Goal: Information Seeking & Learning: Learn about a topic

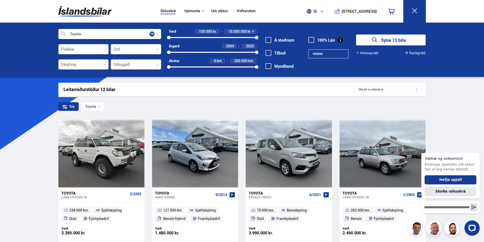
click at [170, 11] on link "Söluskrá" at bounding box center [167, 11] width 15 height 5
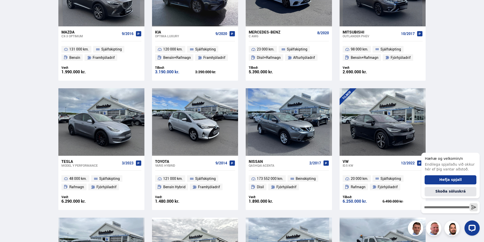
scroll to position [559, 0]
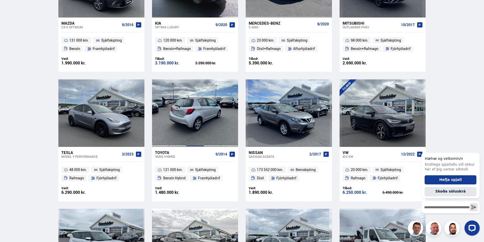
click at [199, 126] on div at bounding box center [194, 113] width 17 height 68
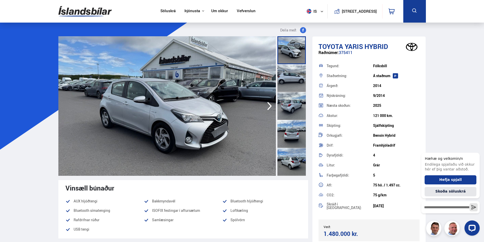
click at [270, 106] on icon "button" at bounding box center [270, 106] width 10 height 12
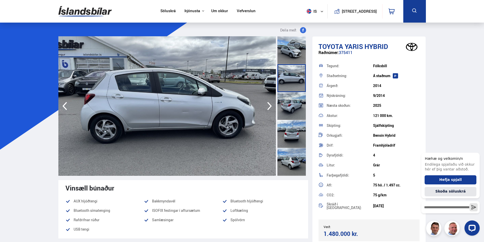
click at [270, 106] on icon "button" at bounding box center [270, 106] width 10 height 12
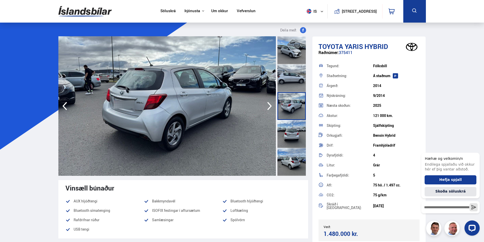
click at [270, 106] on icon "button" at bounding box center [270, 106] width 10 height 12
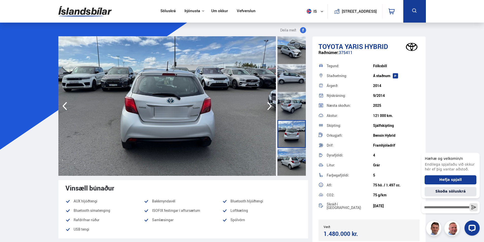
click at [270, 106] on icon "button" at bounding box center [270, 106] width 10 height 12
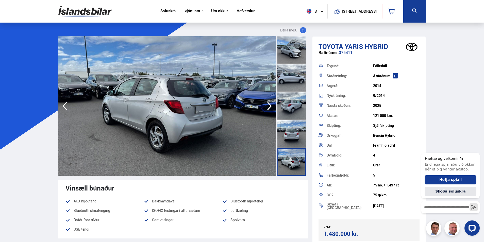
click at [269, 106] on icon "button" at bounding box center [270, 106] width 10 height 12
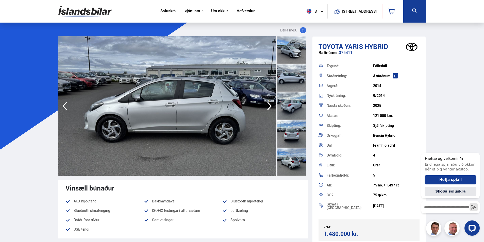
click at [269, 106] on icon "button" at bounding box center [270, 106] width 10 height 12
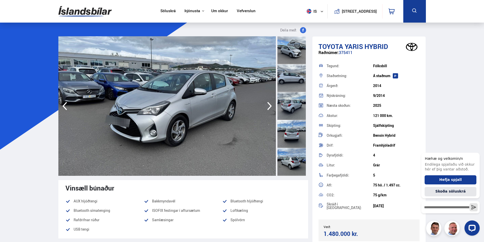
click at [269, 106] on icon "button" at bounding box center [270, 106] width 10 height 12
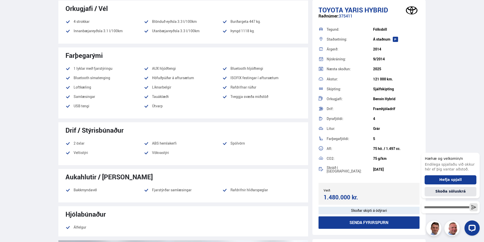
scroll to position [254, 0]
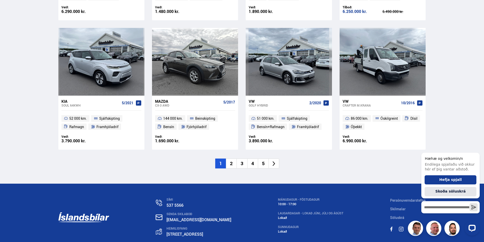
scroll to position [740, 0]
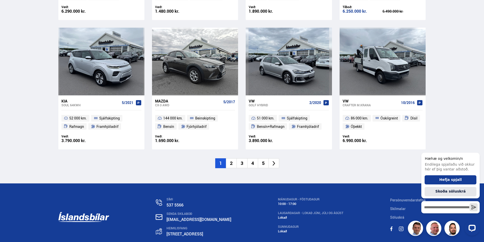
click at [233, 164] on li "2" at bounding box center [231, 163] width 11 height 10
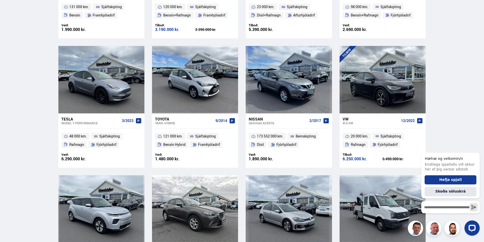
scroll to position [400, 0]
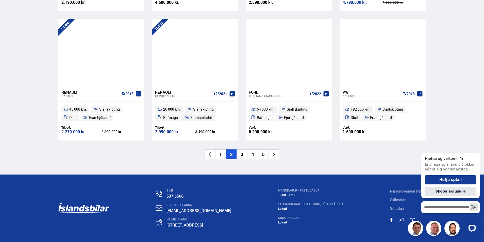
scroll to position [762, 0]
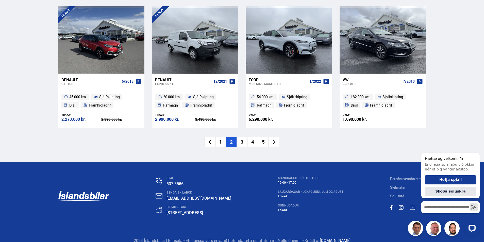
click at [241, 142] on li "3" at bounding box center [242, 142] width 11 height 10
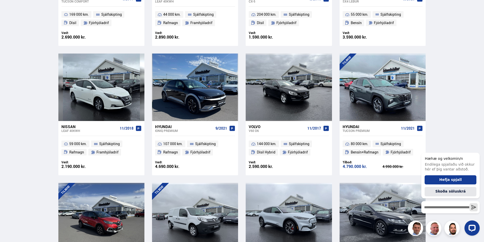
scroll to position [503, 0]
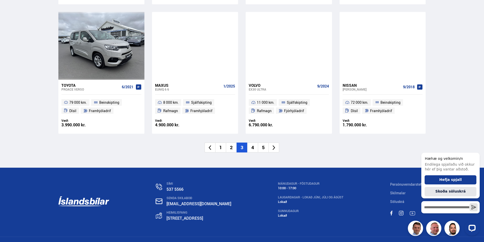
scroll to position [769, 0]
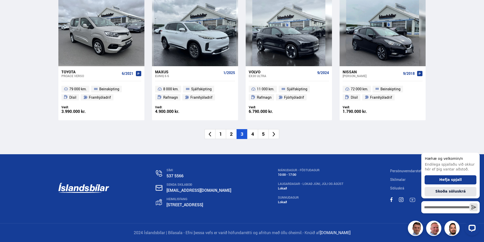
click at [253, 135] on li "4" at bounding box center [252, 134] width 11 height 10
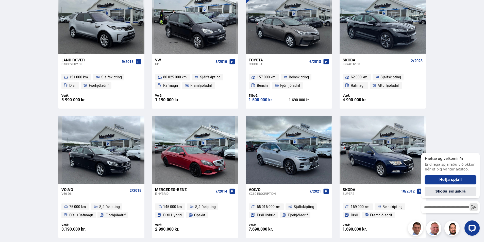
scroll to position [686, 0]
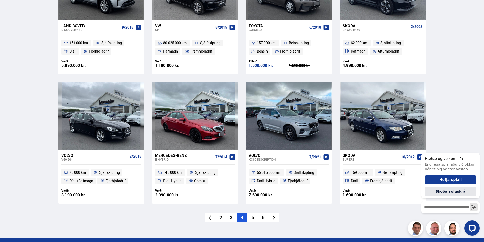
click at [254, 217] on li "5" at bounding box center [252, 218] width 11 height 10
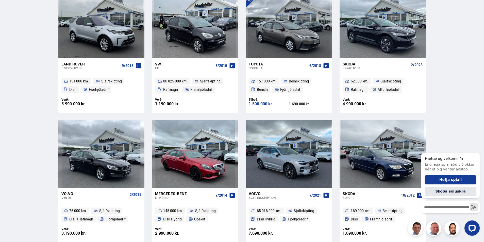
scroll to position [549, 0]
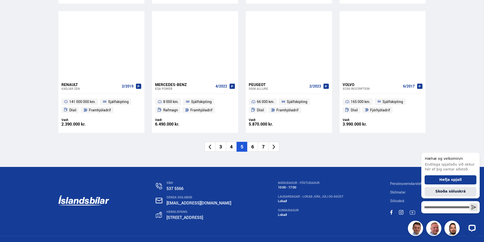
scroll to position [762, 0]
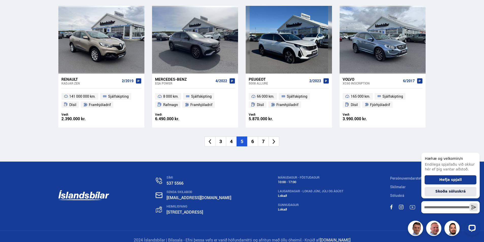
click at [253, 142] on li "6" at bounding box center [252, 142] width 11 height 10
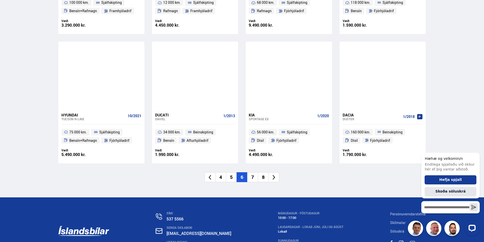
scroll to position [736, 0]
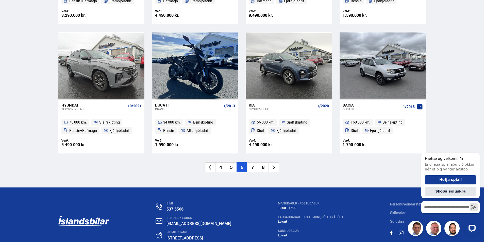
click at [254, 167] on li "7" at bounding box center [252, 167] width 11 height 10
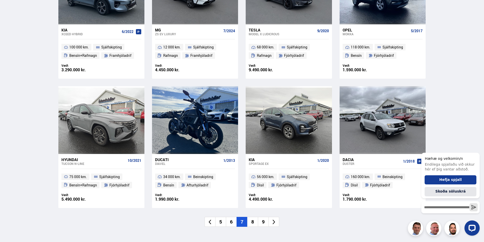
scroll to position [398, 0]
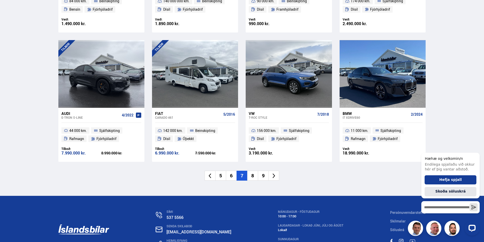
scroll to position [736, 0]
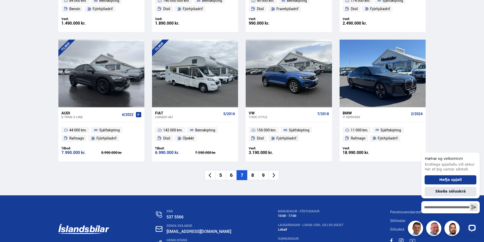
click at [252, 170] on li "8" at bounding box center [252, 175] width 11 height 10
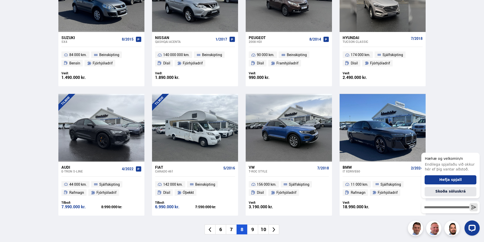
scroll to position [541, 0]
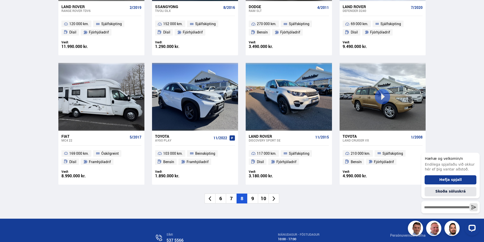
scroll to position [736, 0]
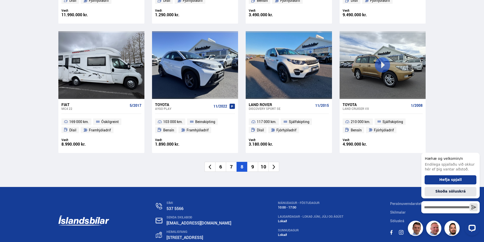
click at [251, 167] on li "9" at bounding box center [252, 167] width 11 height 10
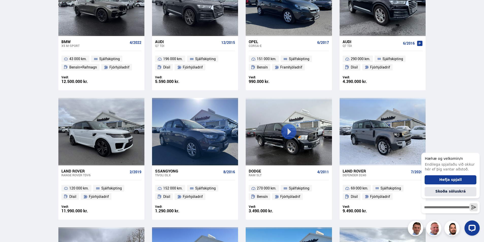
scroll to position [398, 0]
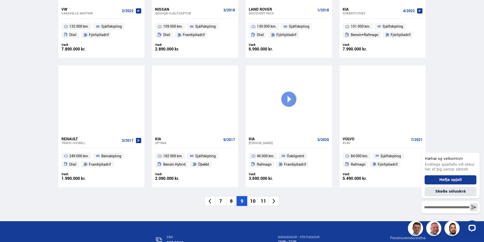
scroll to position [711, 0]
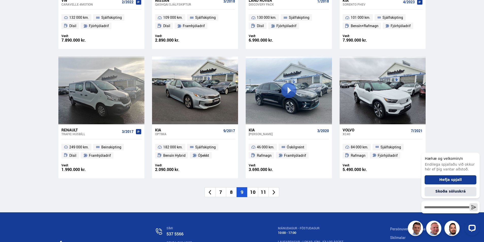
click at [254, 192] on li "10" at bounding box center [252, 192] width 11 height 10
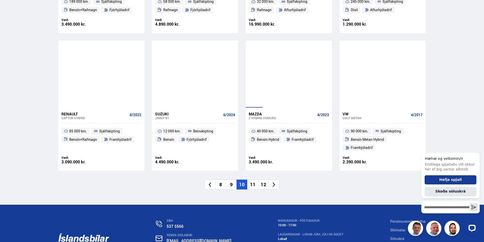
scroll to position [736, 0]
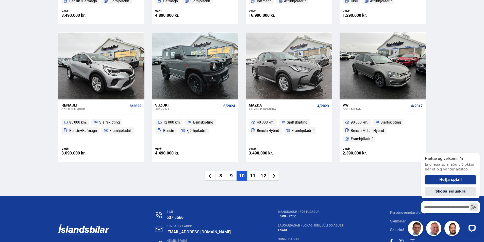
click at [255, 171] on li "11" at bounding box center [252, 176] width 11 height 10
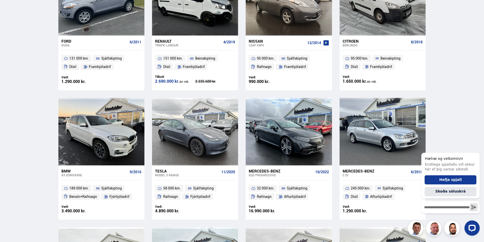
scroll to position [428, 0]
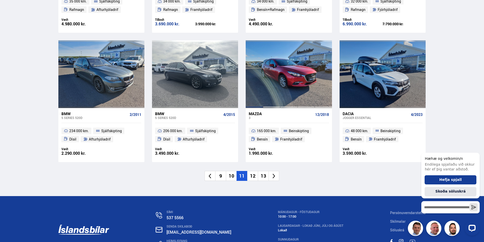
scroll to position [736, 0]
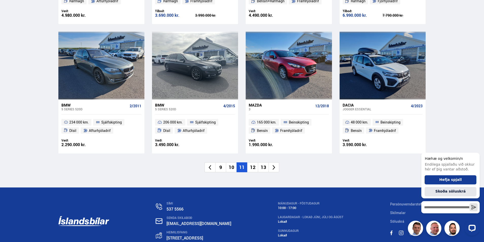
click at [252, 168] on li "12" at bounding box center [252, 167] width 11 height 10
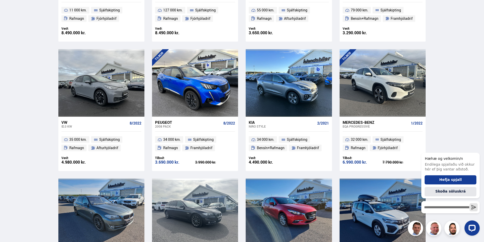
scroll to position [398, 0]
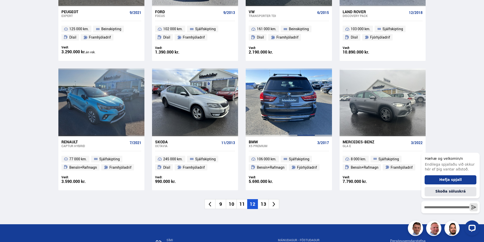
scroll to position [711, 0]
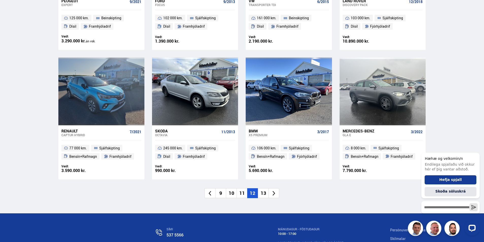
click at [264, 194] on li "13" at bounding box center [263, 193] width 11 height 10
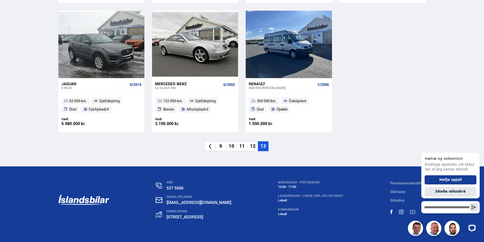
scroll to position [251, 0]
